Goal: Transaction & Acquisition: Download file/media

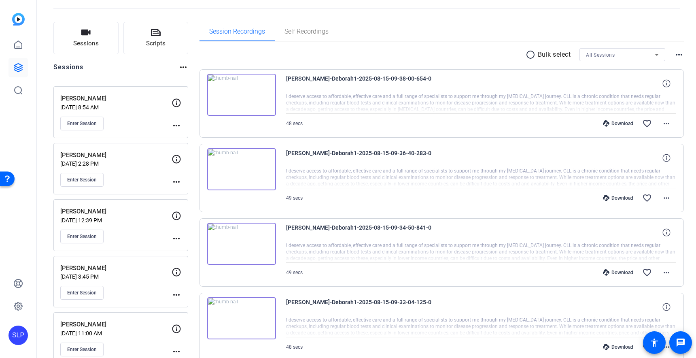
scroll to position [36, 0]
click at [85, 176] on button "Enter Session" at bounding box center [81, 181] width 43 height 14
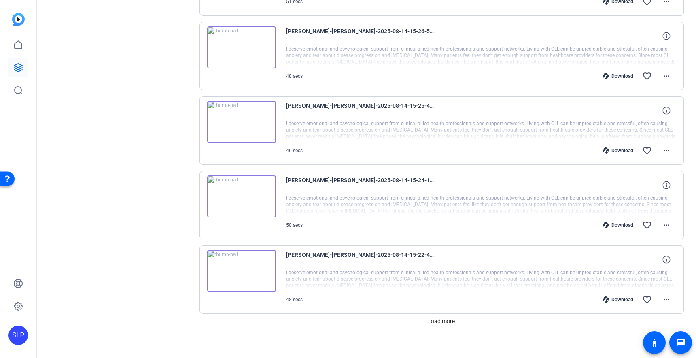
scroll to position [536, 0]
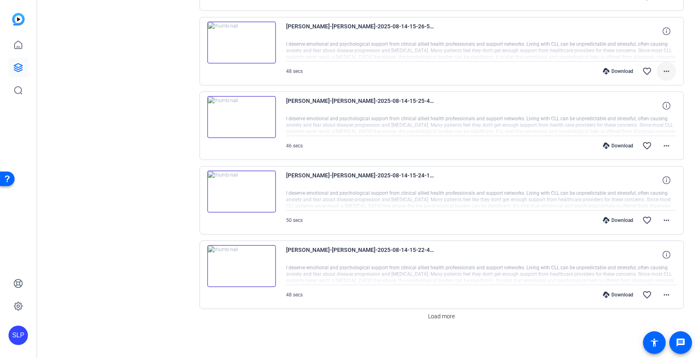
click at [665, 71] on mat-icon "more_horiz" at bounding box center [667, 71] width 10 height 10
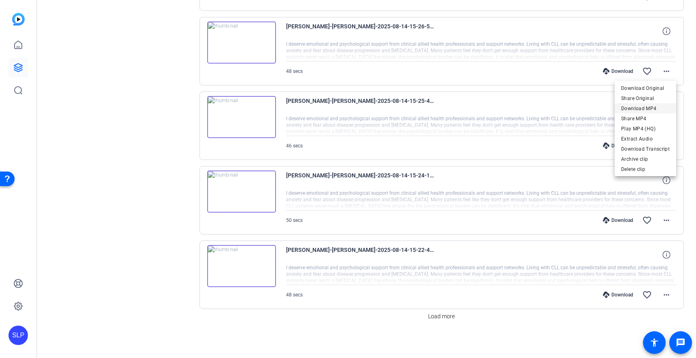
click at [638, 107] on span "Download MP4" at bounding box center [645, 109] width 49 height 10
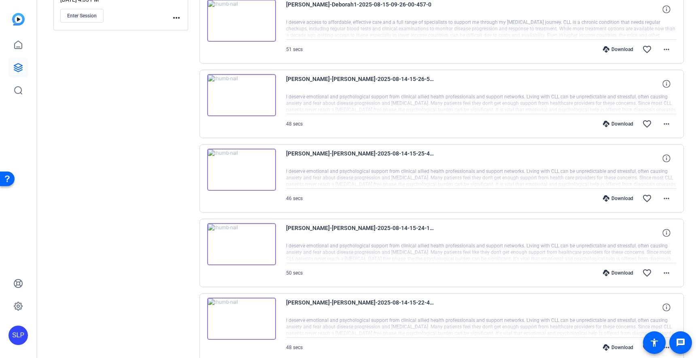
scroll to position [484, 0]
click at [664, 196] on mat-icon "more_horiz" at bounding box center [667, 198] width 10 height 10
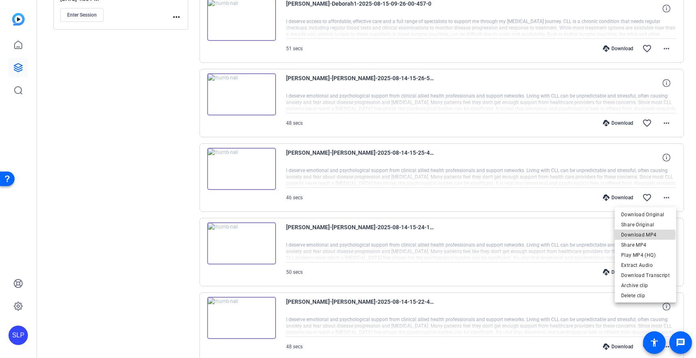
click at [640, 234] on span "Download MP4" at bounding box center [645, 235] width 49 height 10
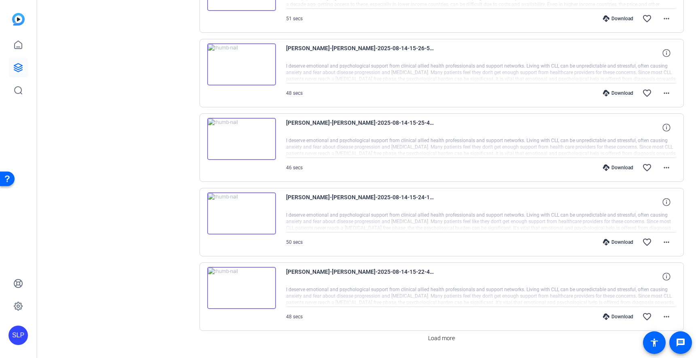
scroll to position [525, 0]
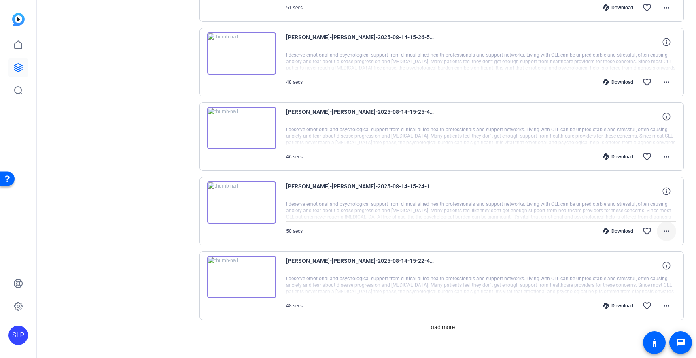
click at [666, 230] on mat-icon "more_horiz" at bounding box center [667, 231] width 10 height 10
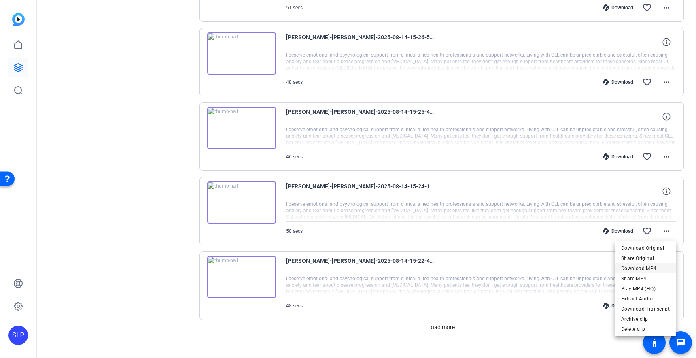
click at [638, 267] on span "Download MP4" at bounding box center [645, 268] width 49 height 10
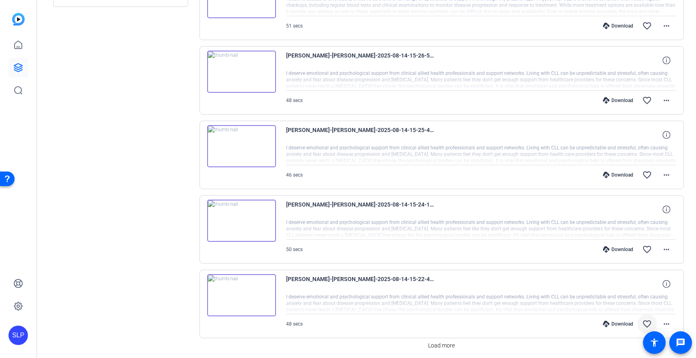
scroll to position [537, 0]
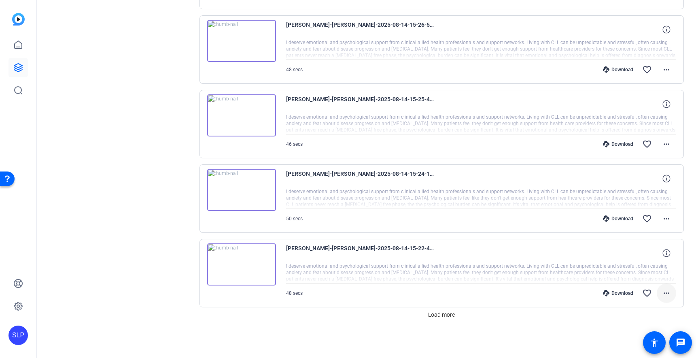
click at [666, 294] on mat-icon "more_horiz" at bounding box center [667, 293] width 10 height 10
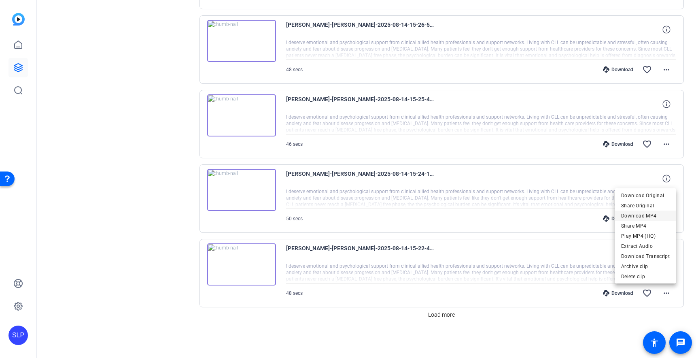
click at [637, 214] on span "Download MP4" at bounding box center [645, 216] width 49 height 10
